Goal: Information Seeking & Learning: Find specific page/section

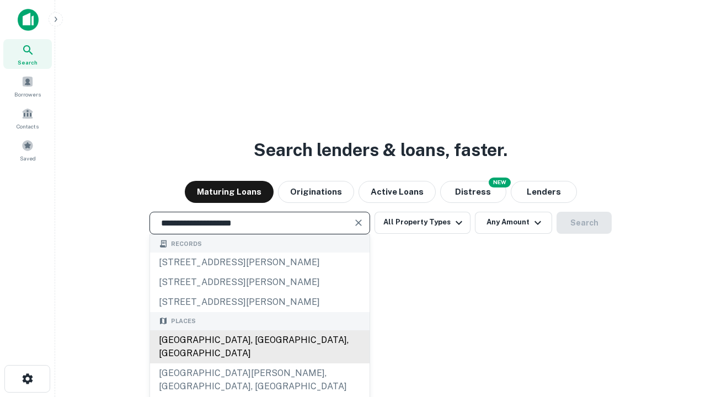
click at [259, 363] on div "[GEOGRAPHIC_DATA], [GEOGRAPHIC_DATA], [GEOGRAPHIC_DATA]" at bounding box center [260, 346] width 220 height 33
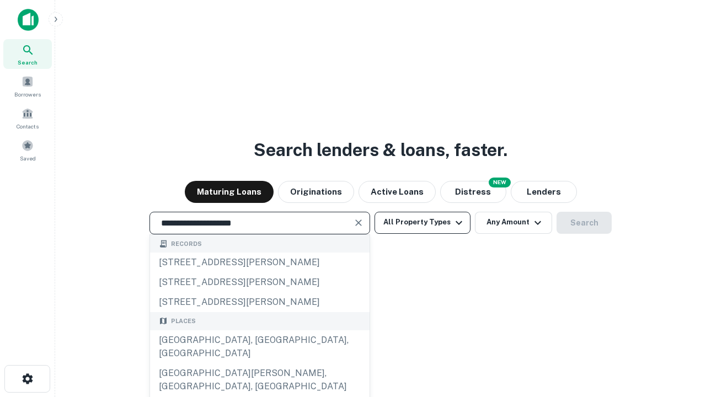
type input "**********"
click at [422, 222] on button "All Property Types" at bounding box center [423, 223] width 96 height 22
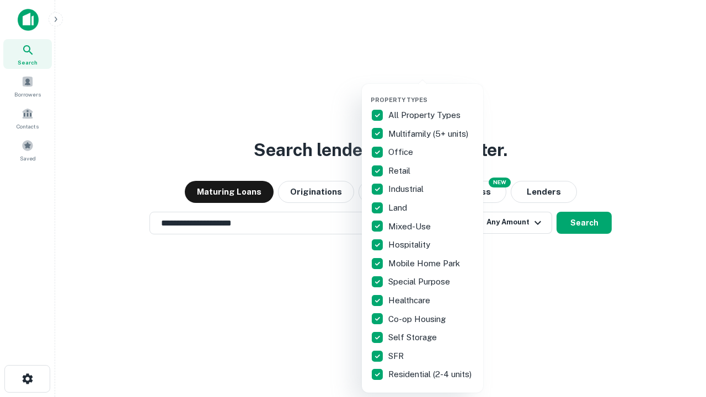
click at [431, 93] on button "button" at bounding box center [431, 93] width 121 height 1
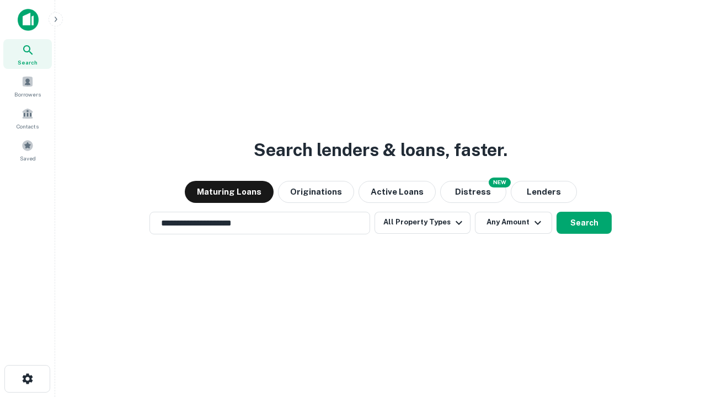
scroll to position [7, 133]
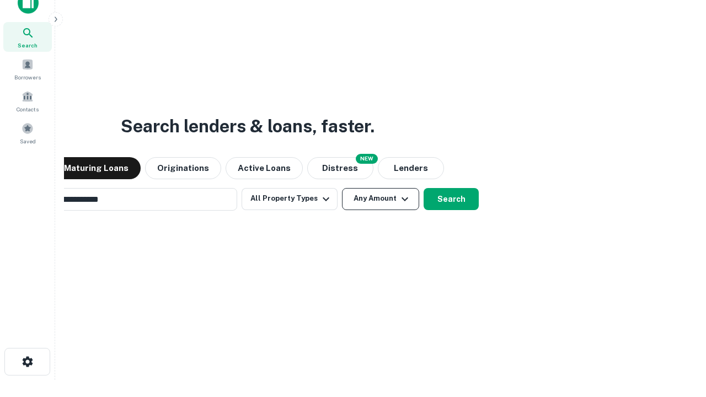
click at [342, 188] on button "Any Amount" at bounding box center [380, 199] width 77 height 22
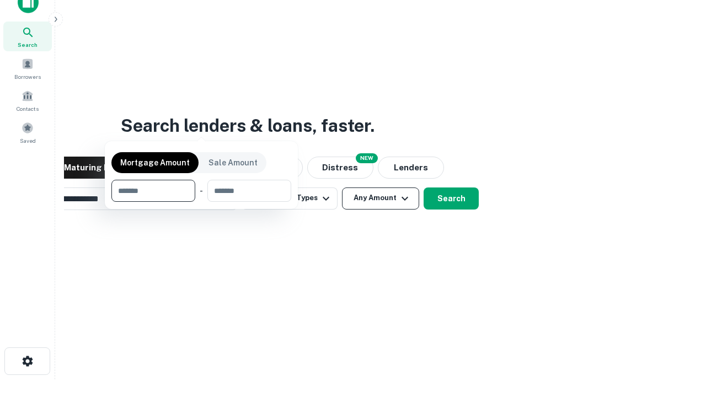
scroll to position [79, 312]
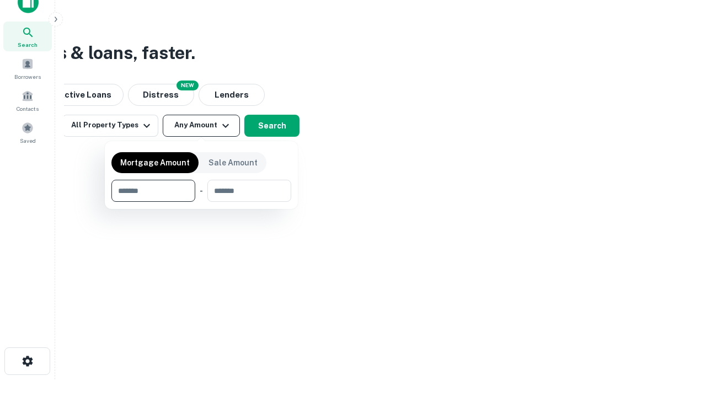
type input "*******"
click at [201, 202] on button "button" at bounding box center [201, 202] width 180 height 1
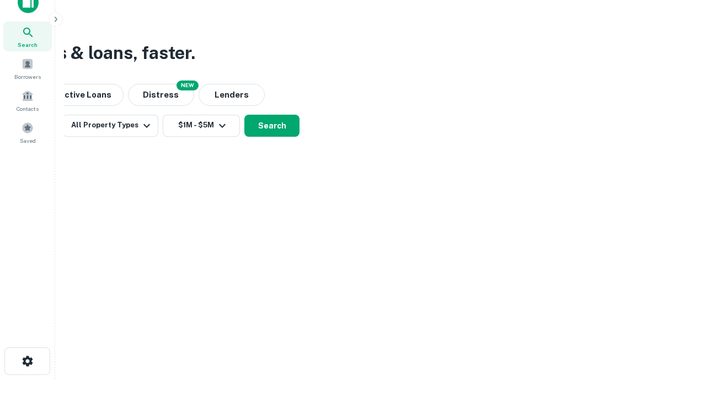
scroll to position [7, 204]
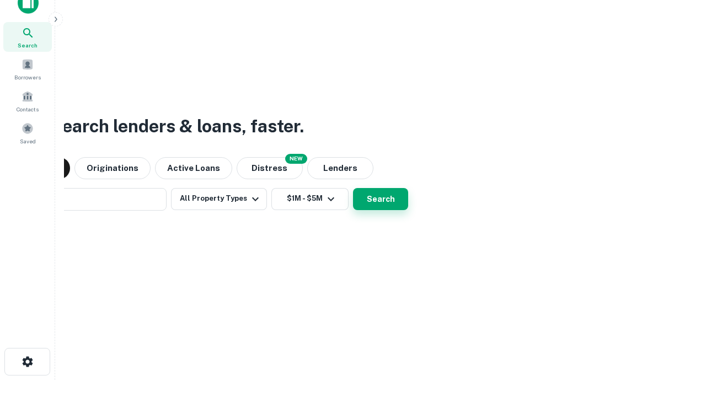
click at [353, 188] on button "Search" at bounding box center [380, 199] width 55 height 22
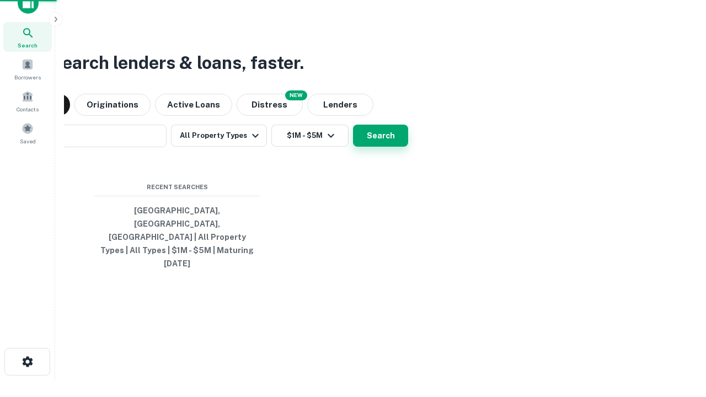
scroll to position [29, 312]
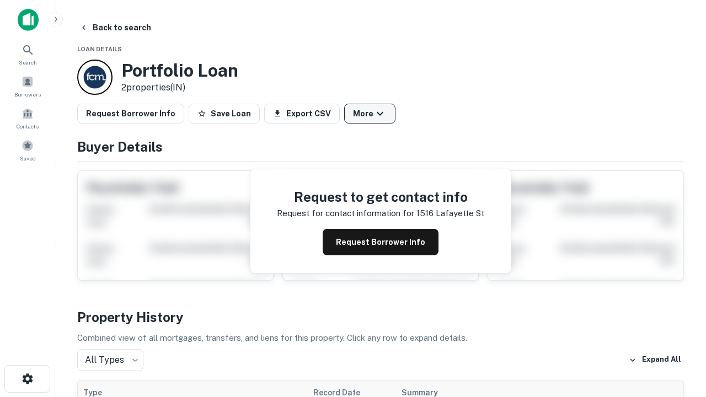
click at [370, 114] on button "More" at bounding box center [369, 114] width 51 height 20
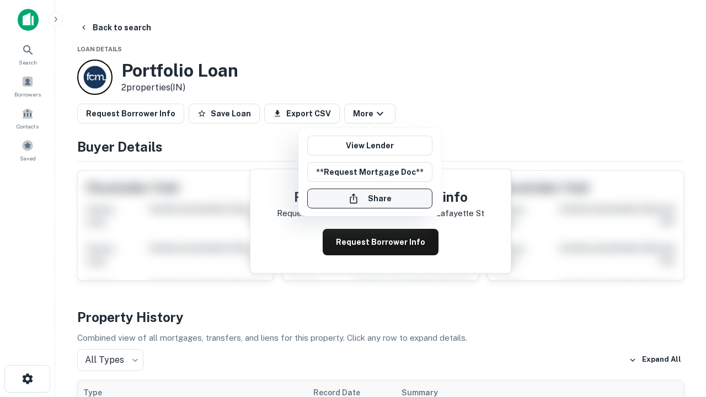
click at [370, 199] on button "Share" at bounding box center [369, 199] width 125 height 20
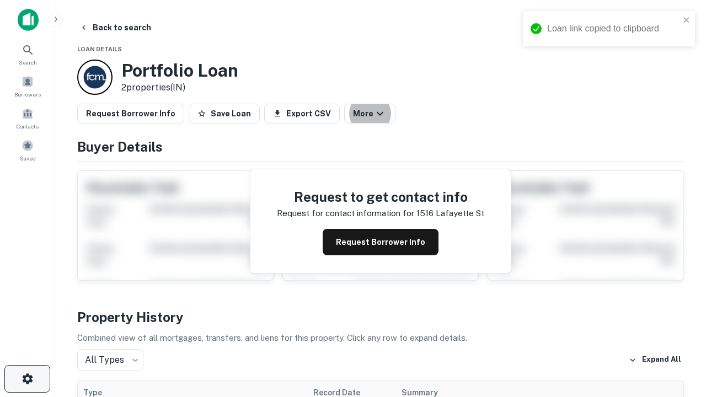
click at [27, 379] on icon "button" at bounding box center [27, 378] width 13 height 13
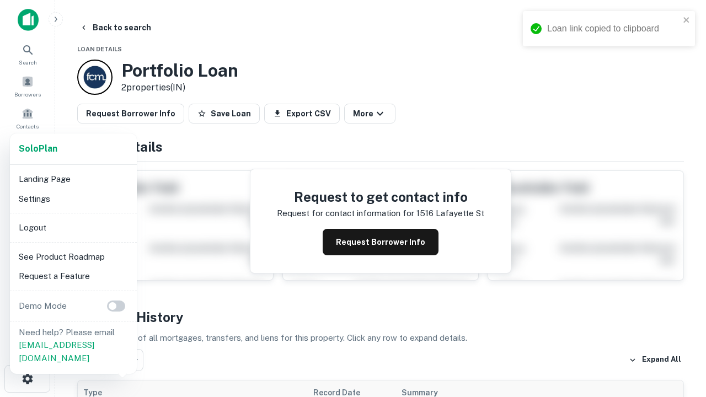
click at [73, 227] on li "Logout" at bounding box center [73, 228] width 118 height 20
